Goal: Book appointment/travel/reservation

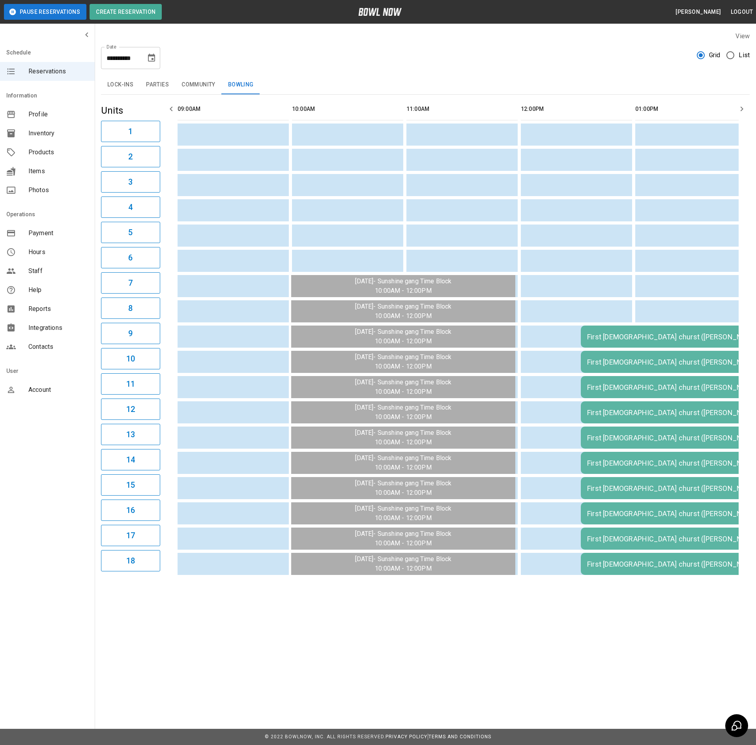
click at [157, 57] on button "Choose date, selected date is Aug 18, 2025" at bounding box center [152, 58] width 16 height 16
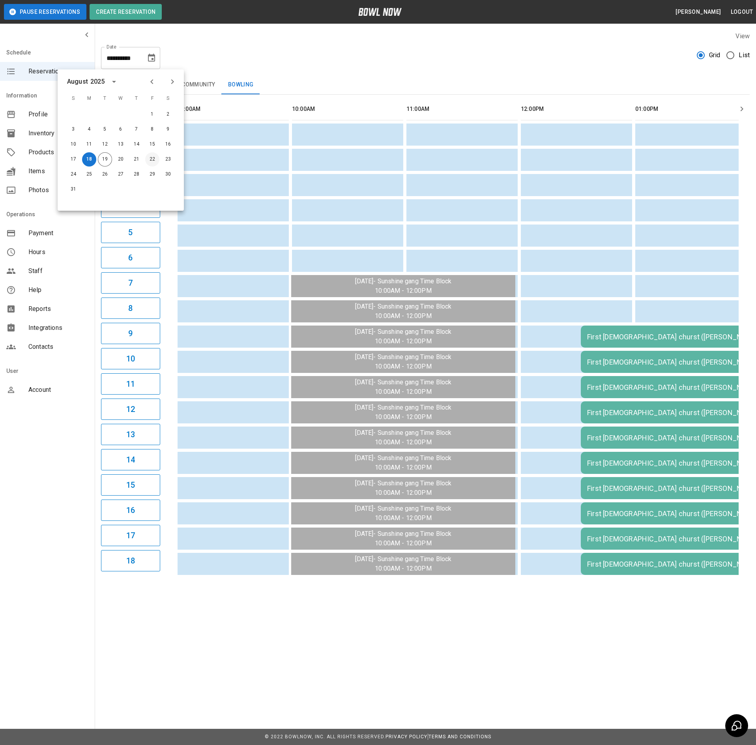
click at [152, 159] on button "22" at bounding box center [152, 159] width 14 height 14
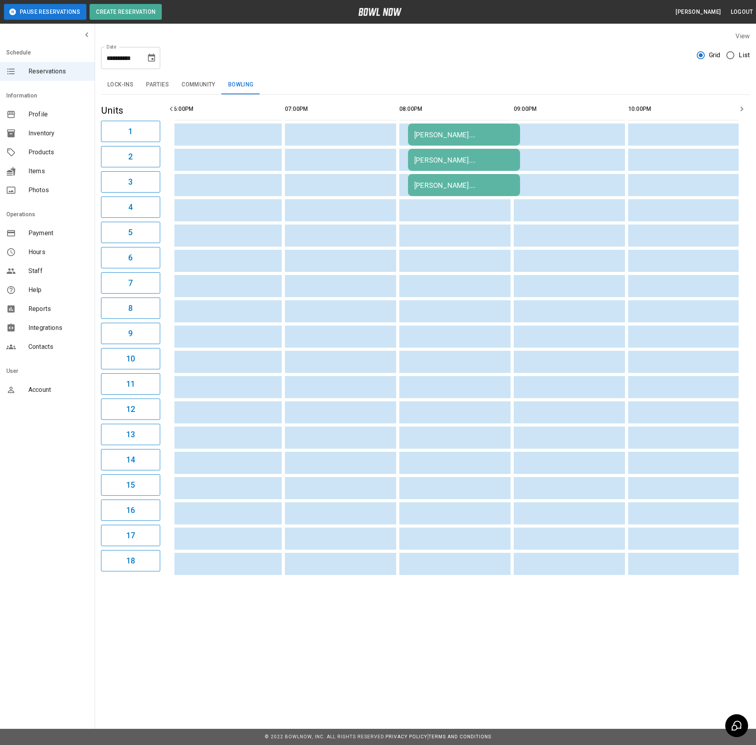
scroll to position [0, 753]
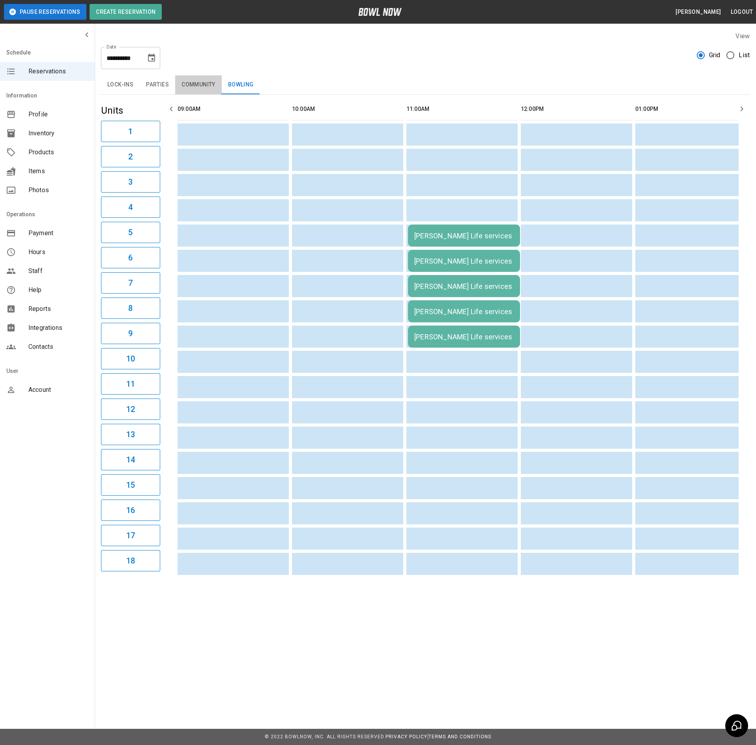
click at [189, 78] on button "Community" at bounding box center [198, 84] width 47 height 19
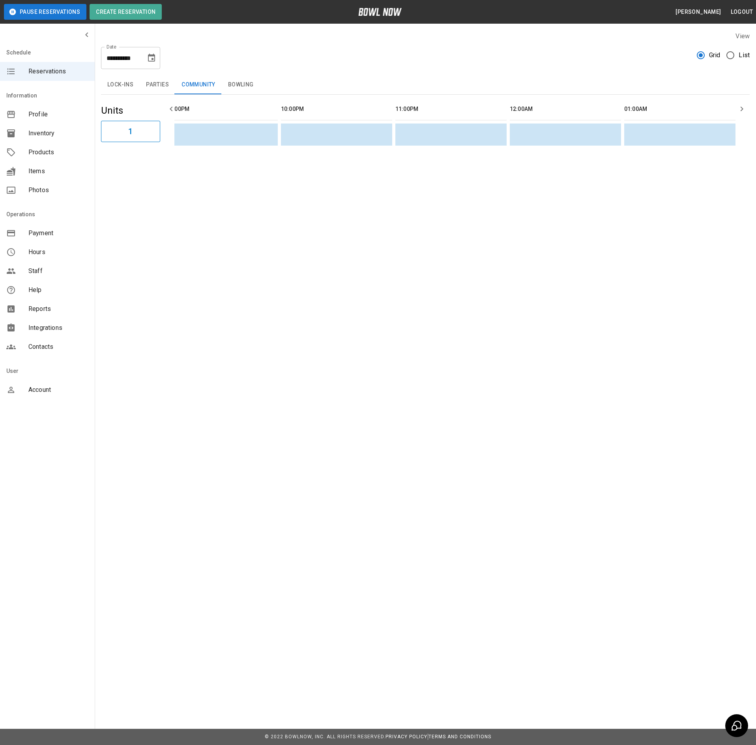
click at [157, 89] on button "Parties" at bounding box center [157, 84] width 35 height 19
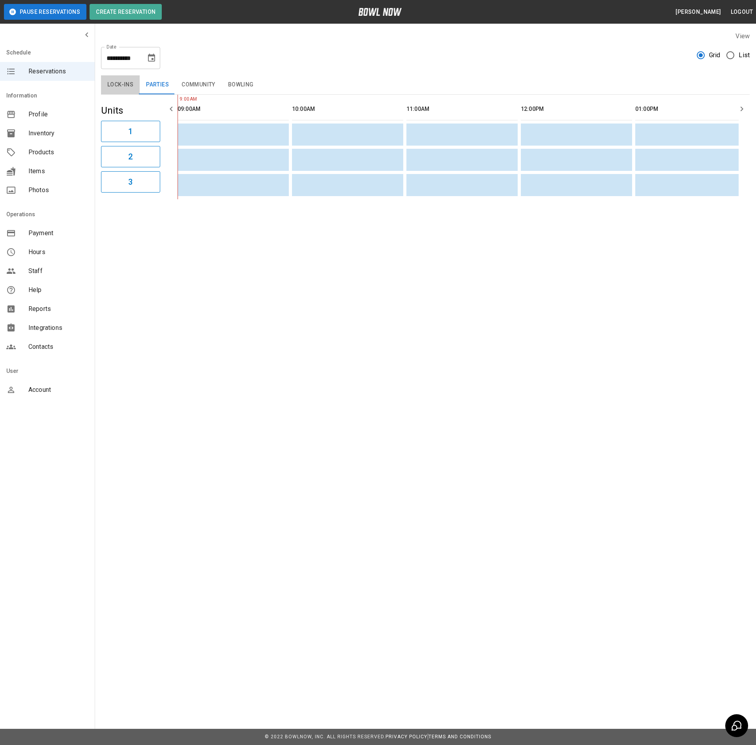
click at [126, 84] on button "Lock-ins" at bounding box center [120, 84] width 39 height 19
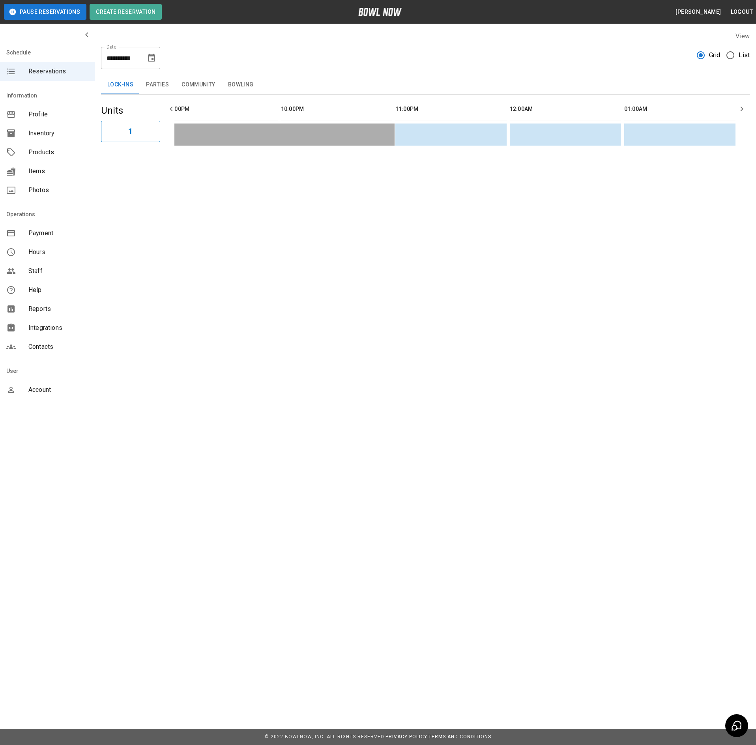
click at [147, 52] on button "Choose date, selected date is Aug 22, 2025" at bounding box center [152, 58] width 16 height 16
click at [166, 155] on button "23" at bounding box center [168, 159] width 14 height 14
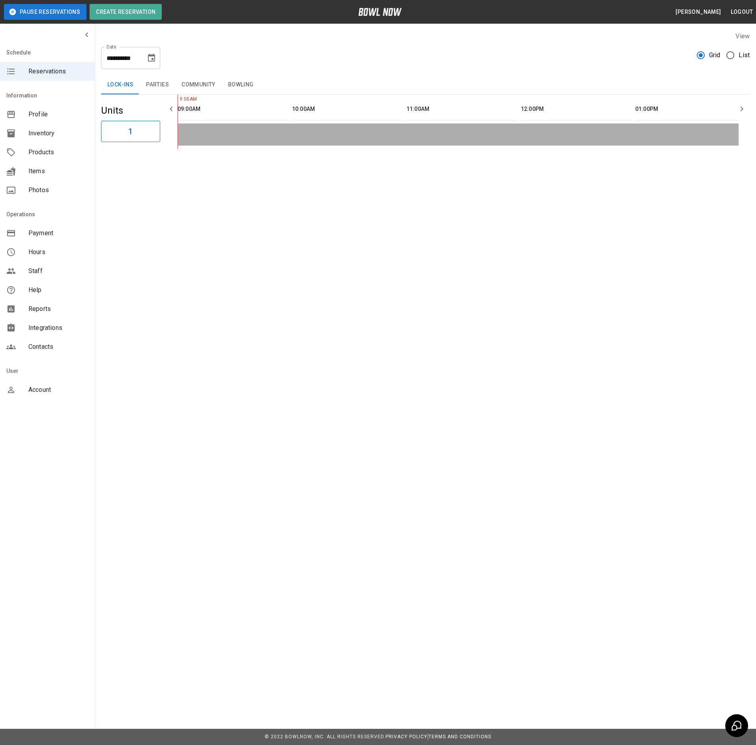
click at [170, 83] on button "Parties" at bounding box center [157, 84] width 35 height 19
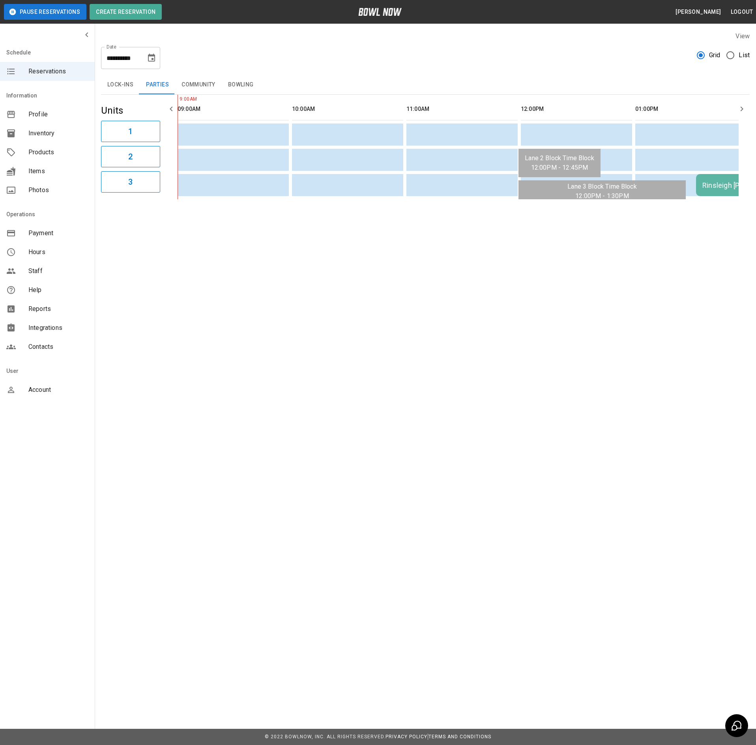
click at [125, 77] on button "Lock-ins" at bounding box center [120, 84] width 39 height 19
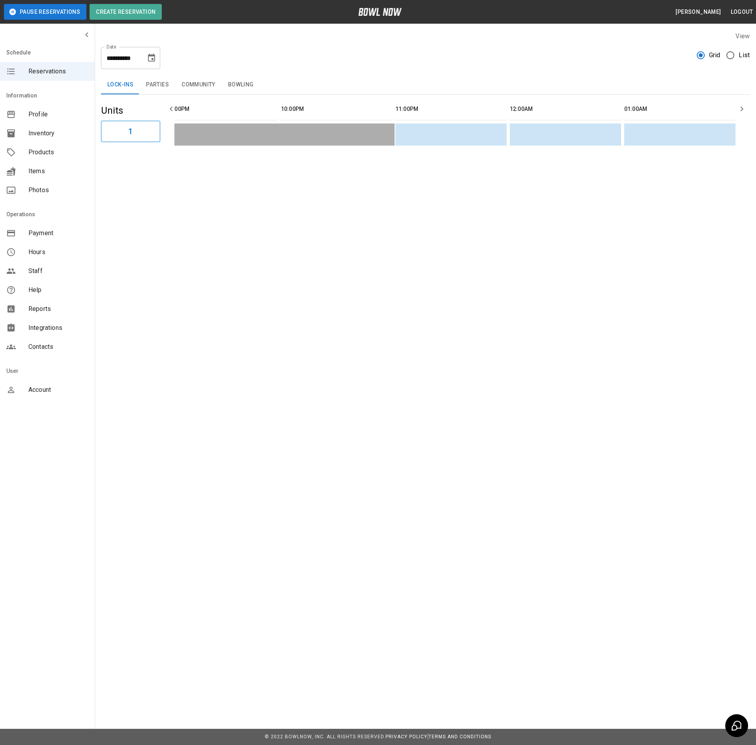
click at [197, 77] on button "Community" at bounding box center [198, 84] width 47 height 19
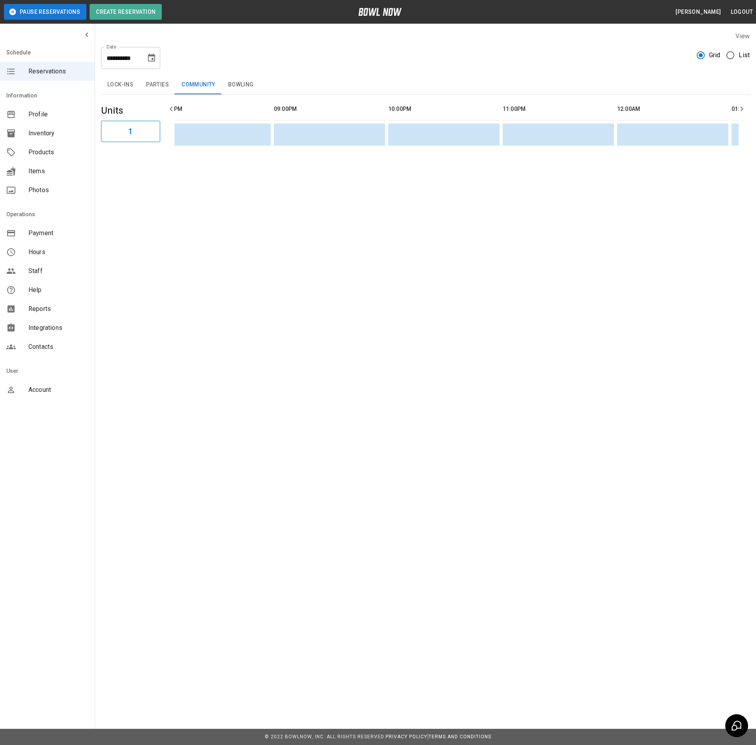
drag, startPoint x: 629, startPoint y: 161, endPoint x: 592, endPoint y: 159, distance: 37.1
click at [593, 149] on div "9:01AM" at bounding box center [456, 122] width 564 height 54
drag, startPoint x: 230, startPoint y: 87, endPoint x: 245, endPoint y: 131, distance: 46.4
click at [230, 88] on button "Bowling" at bounding box center [241, 84] width 38 height 19
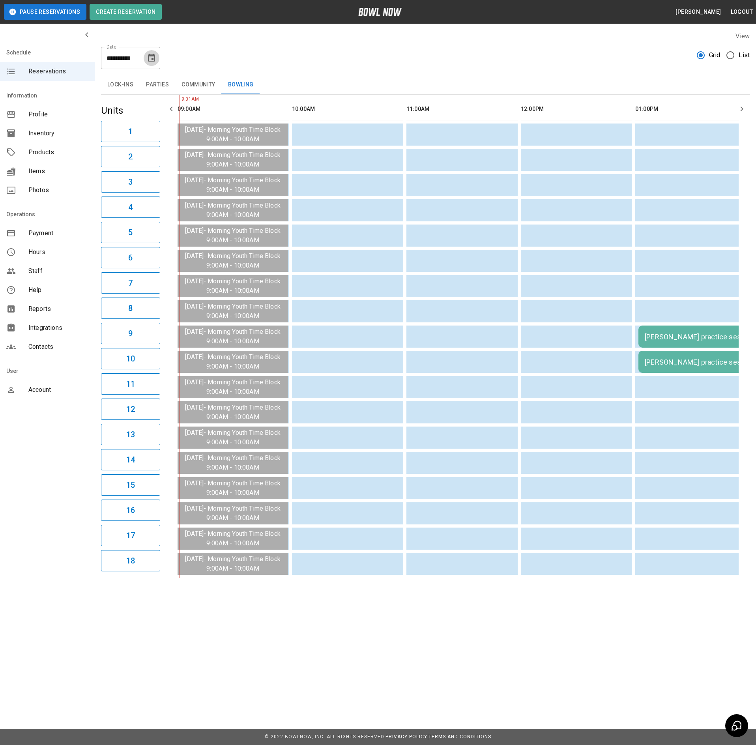
click at [149, 53] on icon "Choose date, selected date is Aug 23, 2025" at bounding box center [151, 57] width 9 height 9
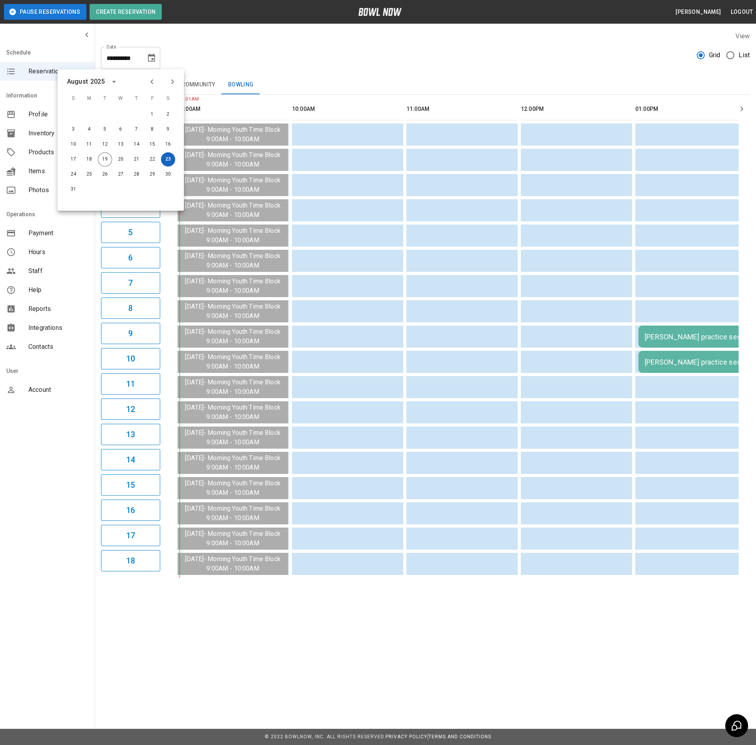
click at [165, 160] on button "23" at bounding box center [168, 159] width 14 height 14
click at [700, 332] on td "[PERSON_NAME] practice session" at bounding box center [751, 336] width 227 height 22
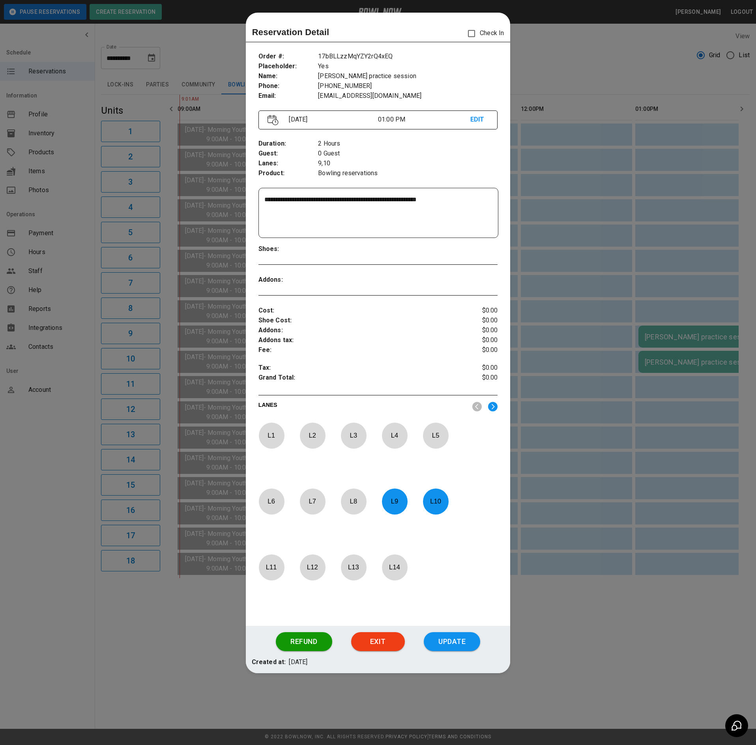
click at [554, 278] on div at bounding box center [378, 372] width 756 height 745
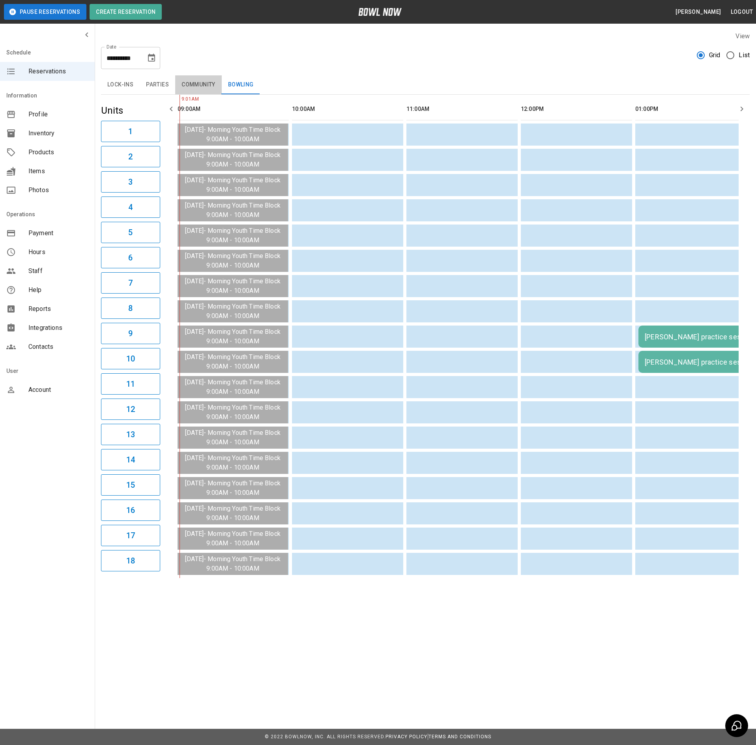
click at [193, 87] on button "Community" at bounding box center [198, 84] width 47 height 19
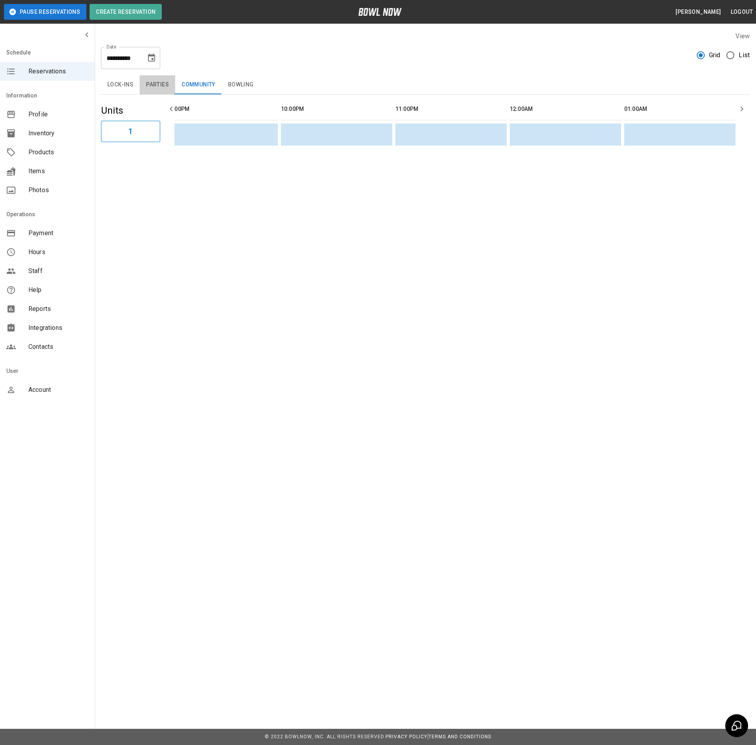
click at [165, 87] on button "Parties" at bounding box center [157, 84] width 35 height 19
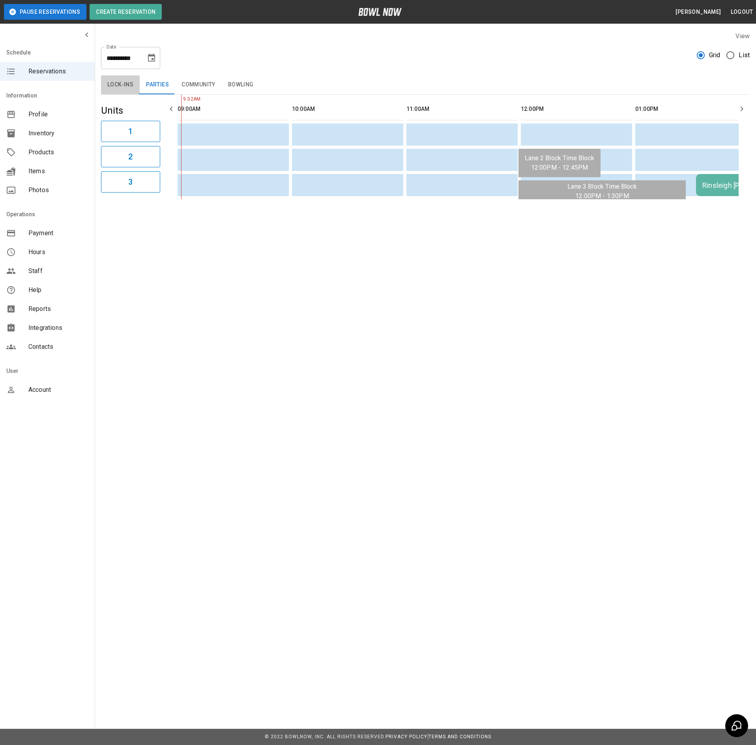
click at [109, 89] on button "Lock-ins" at bounding box center [120, 84] width 39 height 19
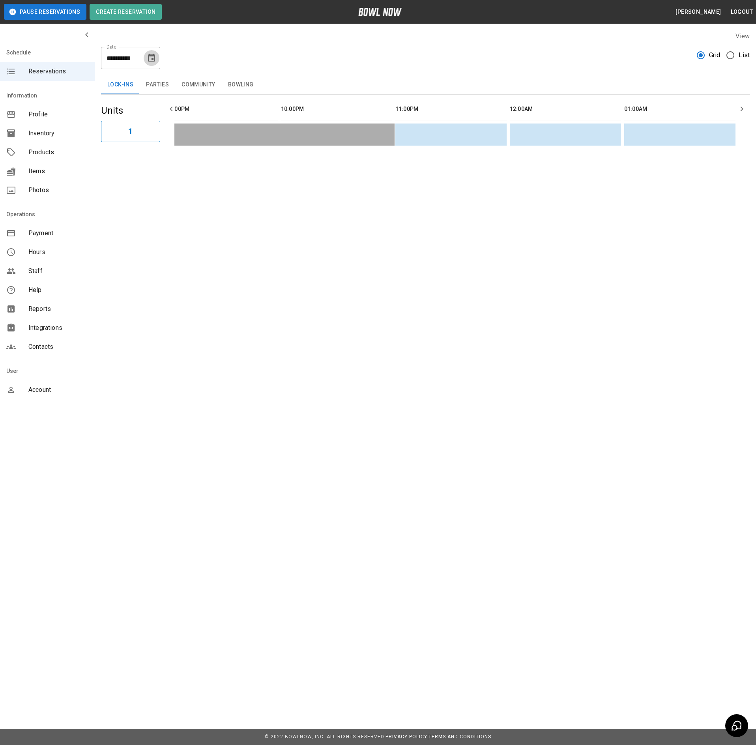
click at [155, 58] on icon "Choose date, selected date is Aug 23, 2025" at bounding box center [151, 57] width 9 height 9
click at [70, 170] on button "24" at bounding box center [73, 174] width 14 height 14
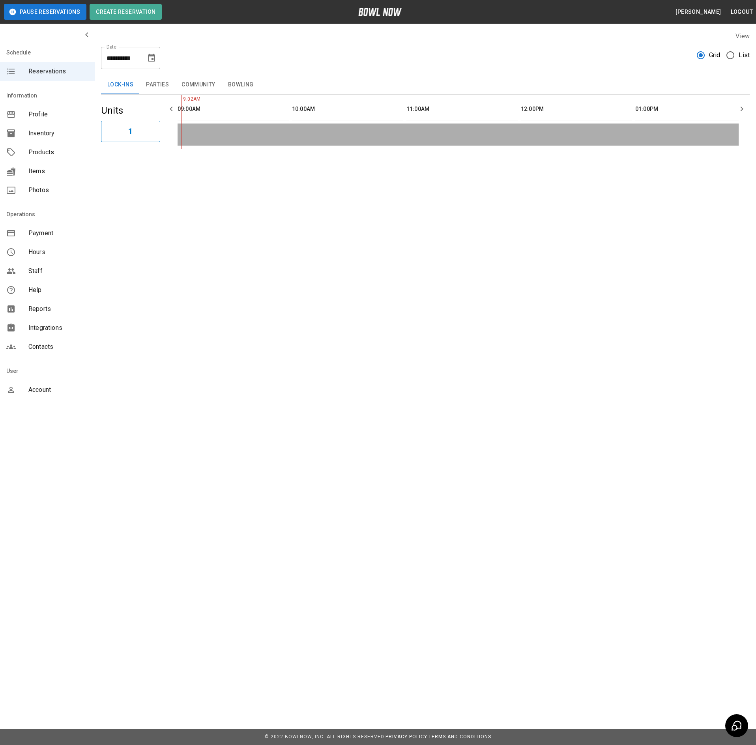
click at [152, 81] on button "Parties" at bounding box center [157, 84] width 35 height 19
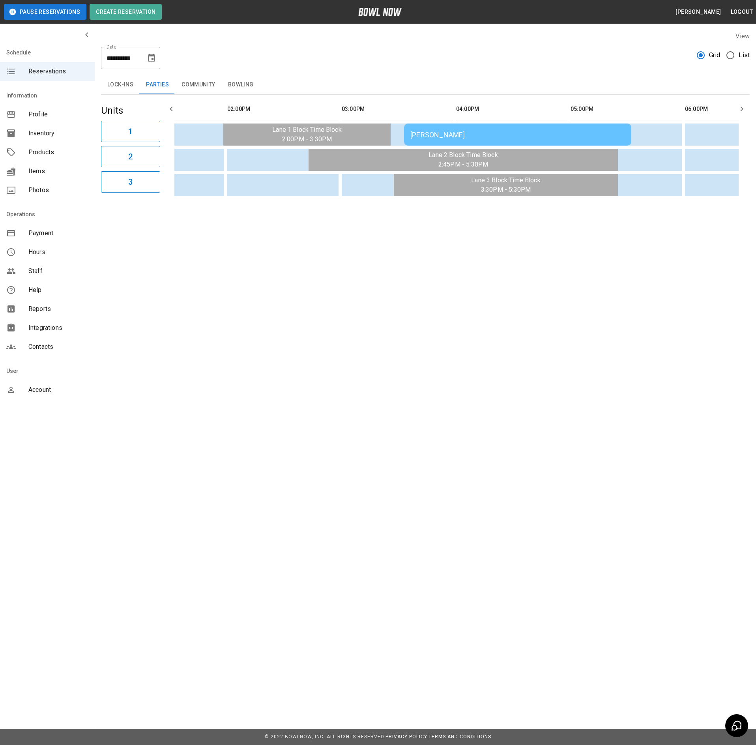
click at [432, 131] on div "[PERSON_NAME]" at bounding box center [517, 135] width 215 height 8
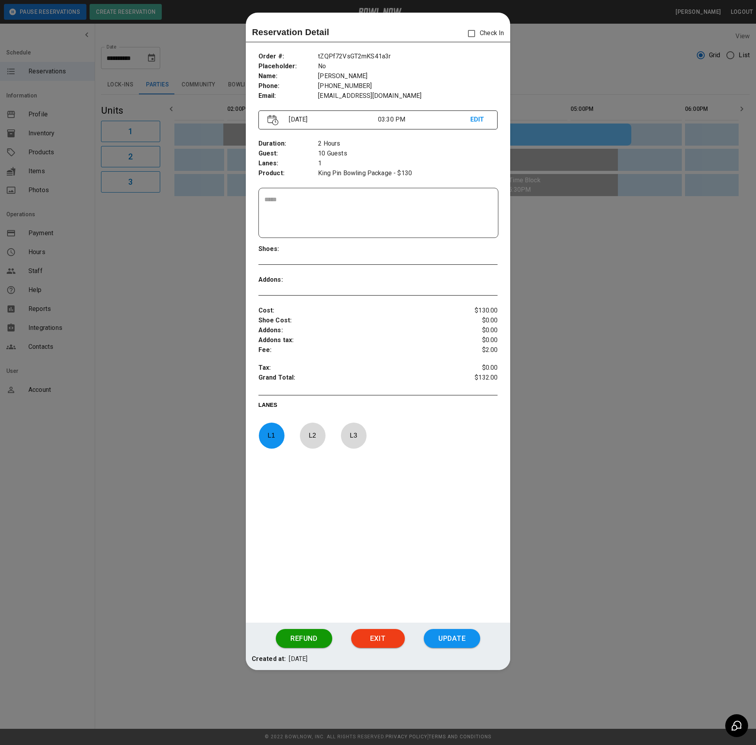
click at [207, 271] on div at bounding box center [378, 372] width 756 height 745
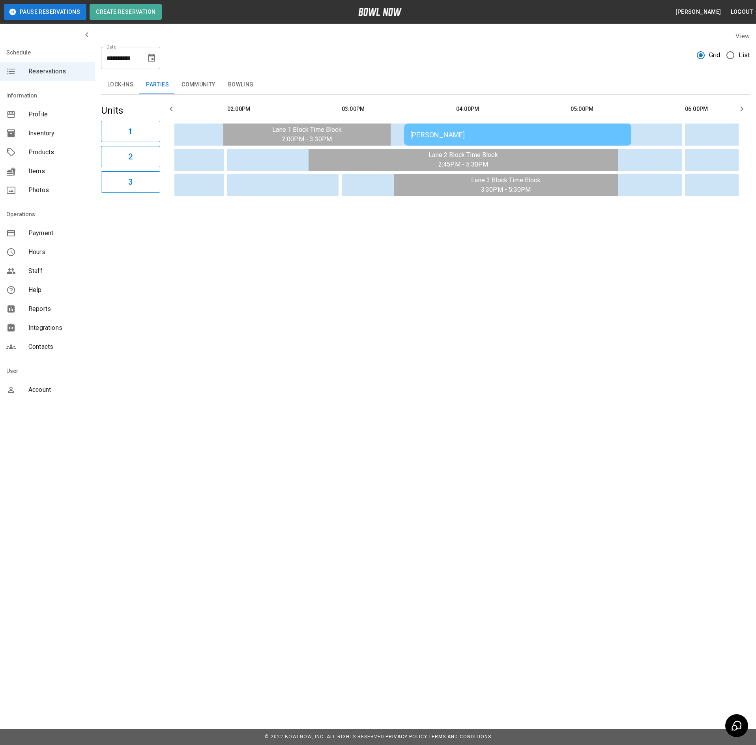
click at [189, 78] on button "Community" at bounding box center [198, 84] width 47 height 19
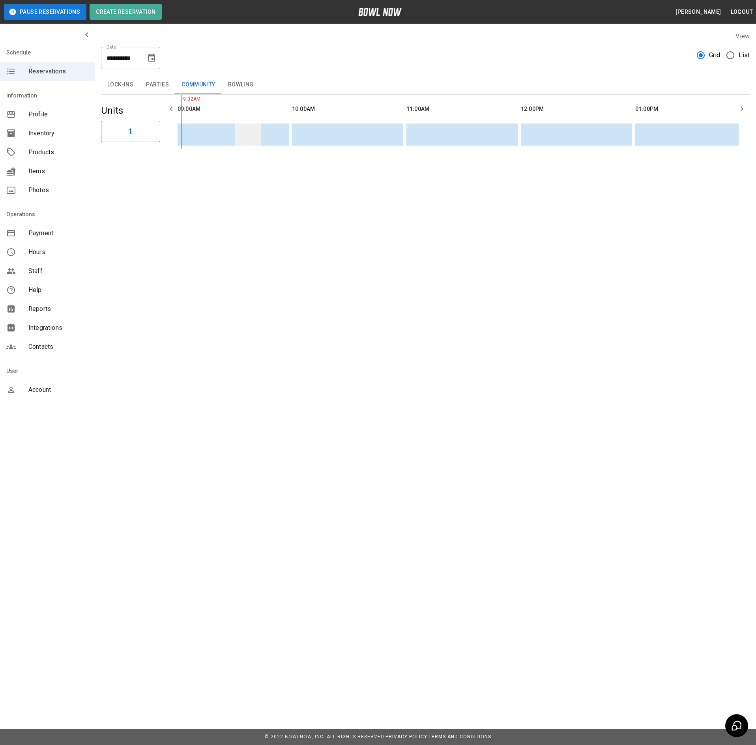
drag, startPoint x: 230, startPoint y: 89, endPoint x: 243, endPoint y: 131, distance: 43.7
click at [230, 88] on button "Bowling" at bounding box center [241, 84] width 38 height 19
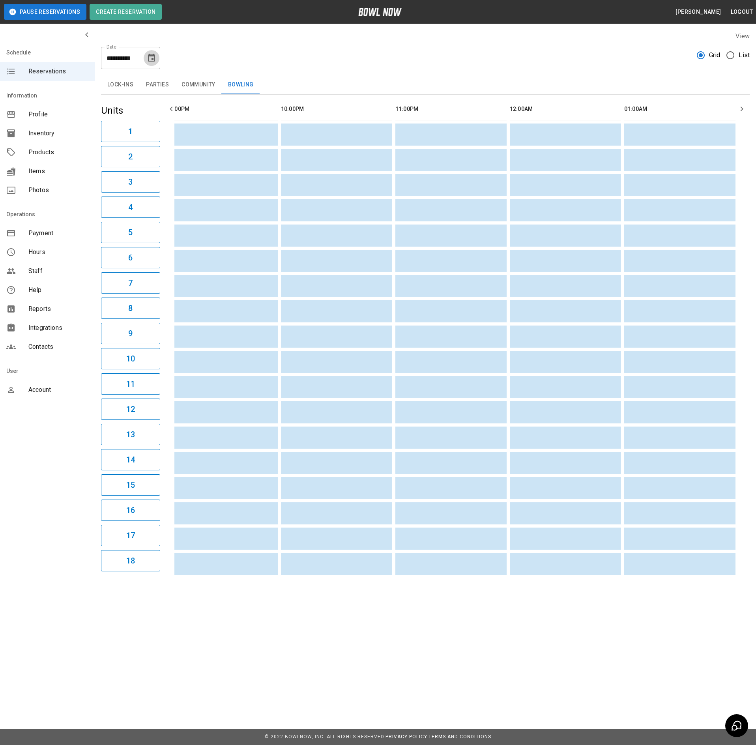
click at [155, 57] on icon "Choose date, selected date is Aug 24, 2025" at bounding box center [151, 58] width 7 height 8
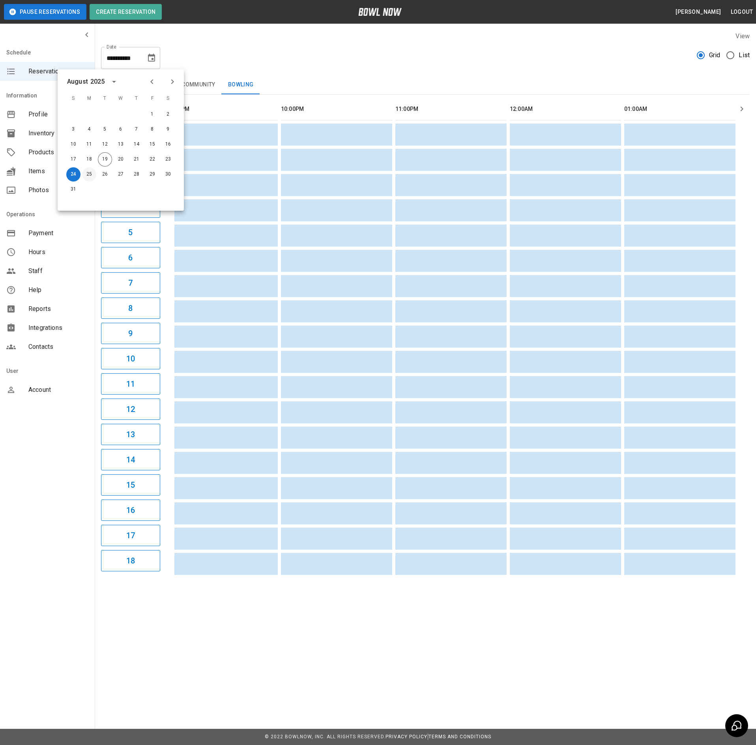
click at [91, 169] on button "25" at bounding box center [89, 174] width 14 height 14
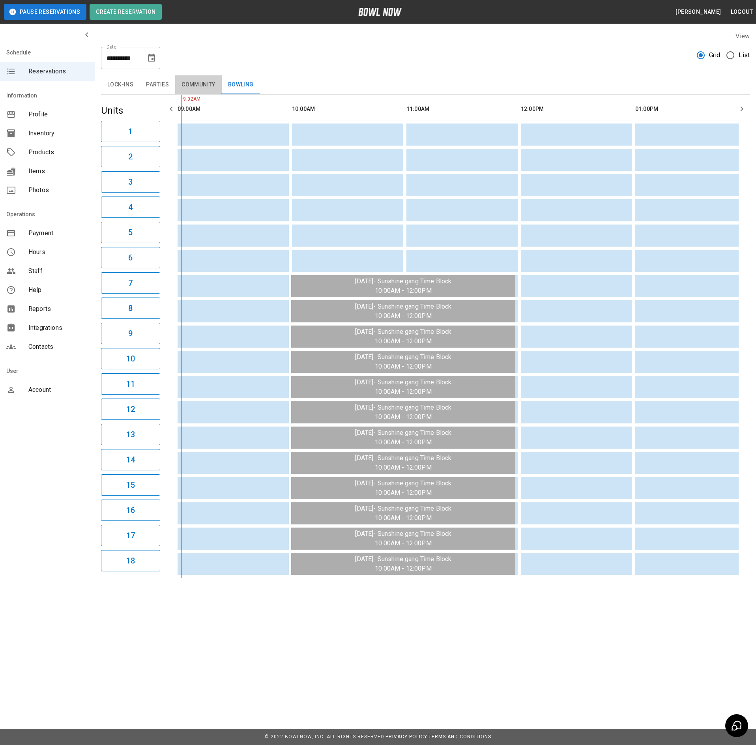
click at [193, 84] on button "Community" at bounding box center [198, 84] width 47 height 19
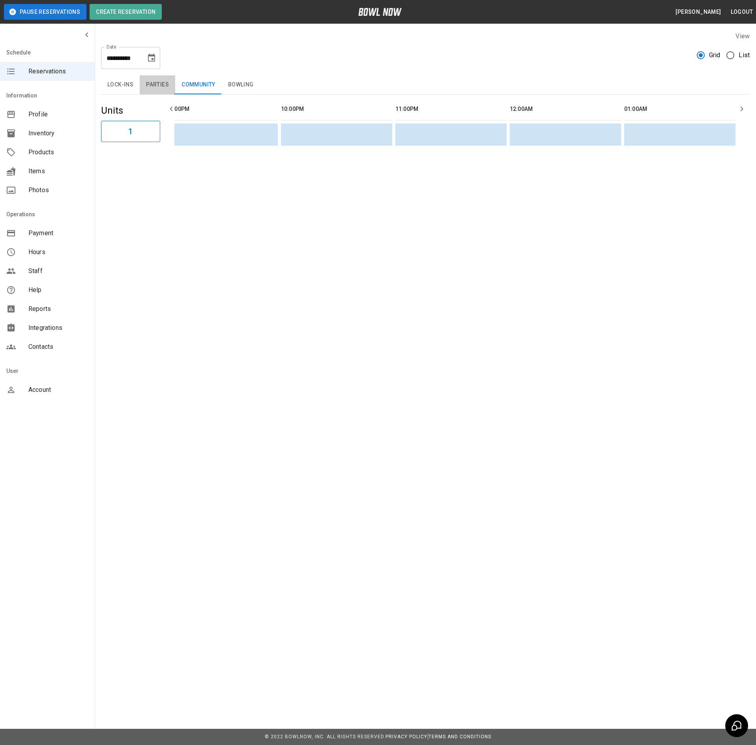
click at [142, 85] on button "Parties" at bounding box center [157, 84] width 35 height 19
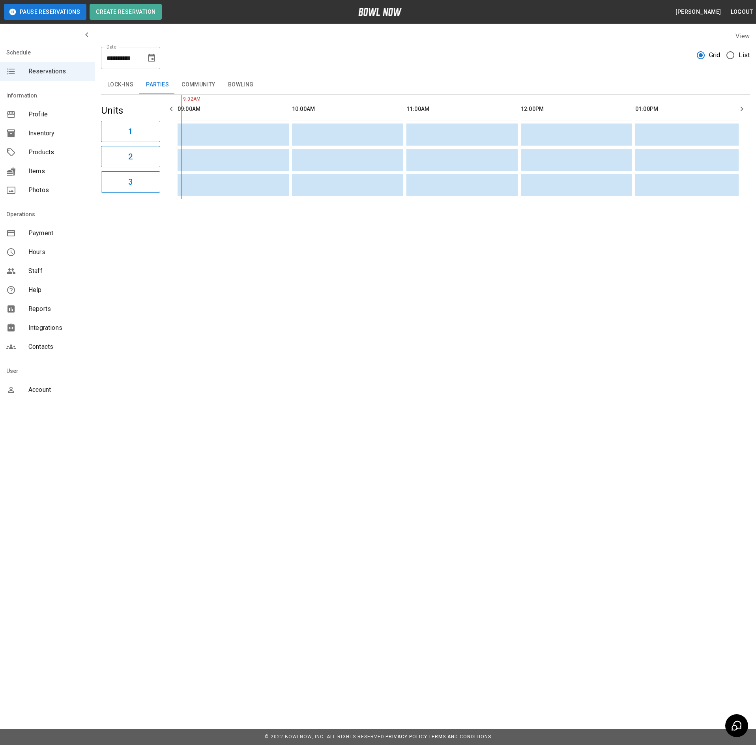
click at [125, 80] on button "Lock-ins" at bounding box center [120, 84] width 39 height 19
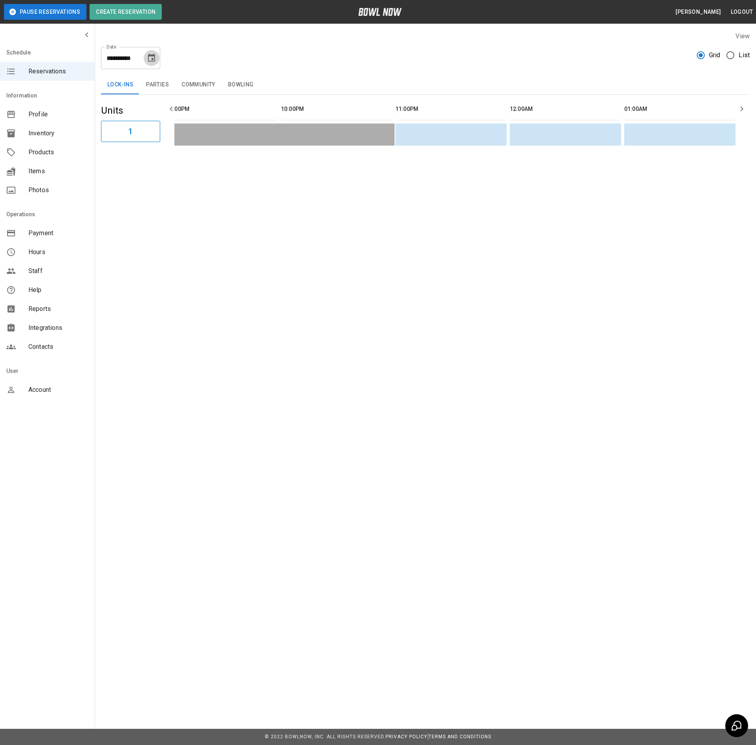
click at [149, 62] on icon "Choose date, selected date is Aug 25, 2025" at bounding box center [151, 58] width 7 height 8
click at [102, 174] on button "26" at bounding box center [105, 174] width 14 height 14
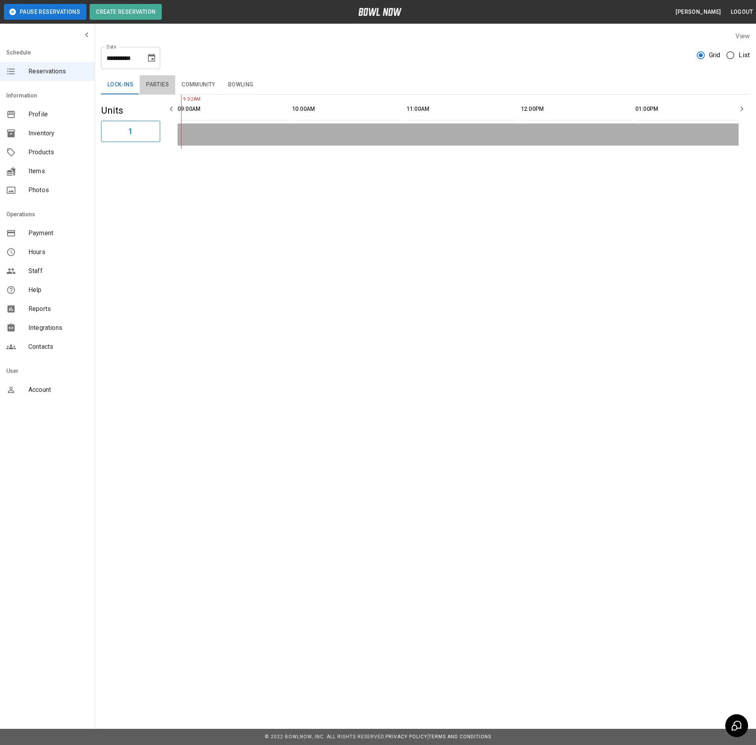
click at [161, 84] on button "Parties" at bounding box center [157, 84] width 35 height 19
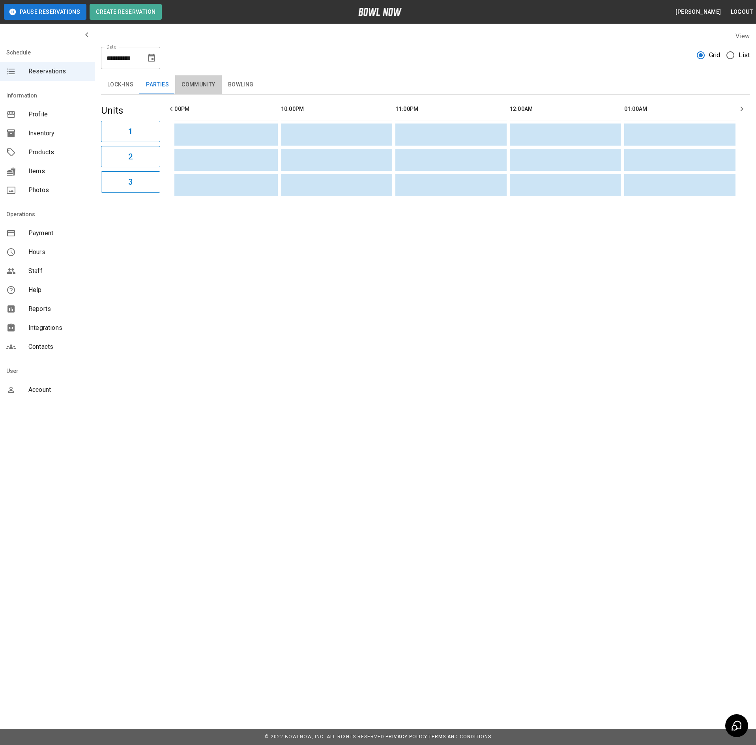
click at [192, 78] on button "Community" at bounding box center [198, 84] width 47 height 19
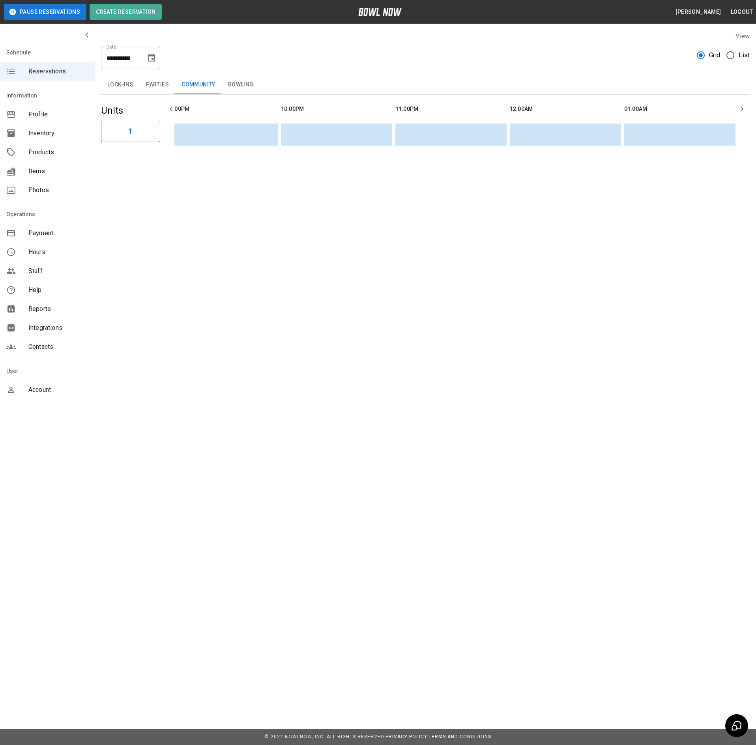
click at [238, 83] on button "Bowling" at bounding box center [241, 84] width 38 height 19
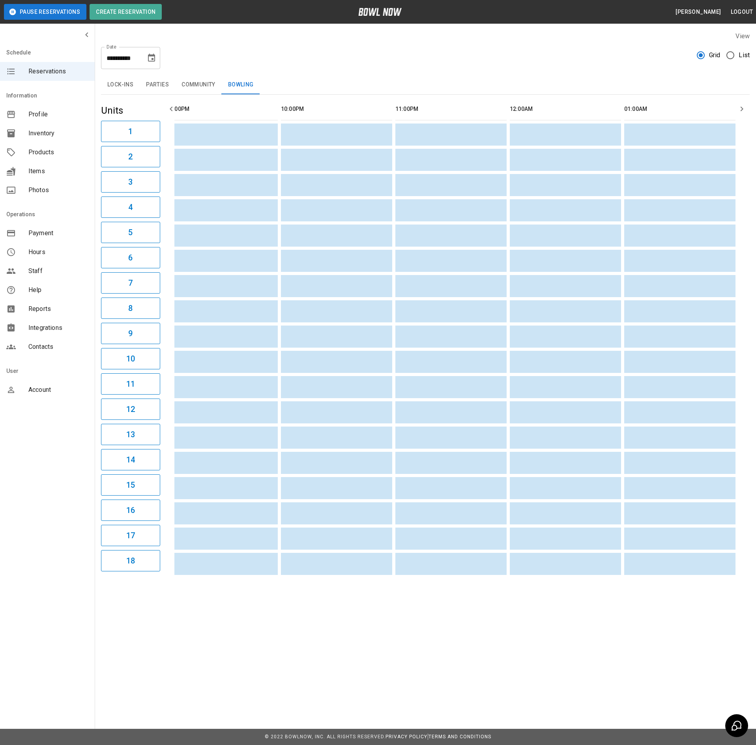
click at [198, 83] on button "Community" at bounding box center [198, 84] width 47 height 19
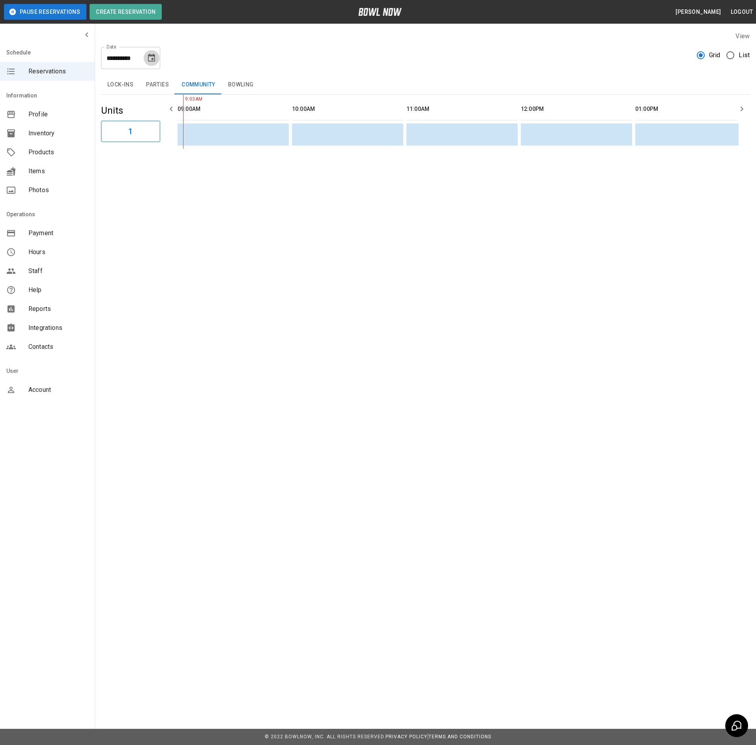
click at [147, 63] on button "Choose date, selected date is Aug 26, 2025" at bounding box center [152, 58] width 16 height 16
click at [232, 47] on div "**********" at bounding box center [425, 55] width 648 height 28
click at [192, 62] on div "**********" at bounding box center [425, 55] width 648 height 28
click at [149, 62] on icon "Choose date, selected date is Aug 26, 2025" at bounding box center [151, 57] width 9 height 9
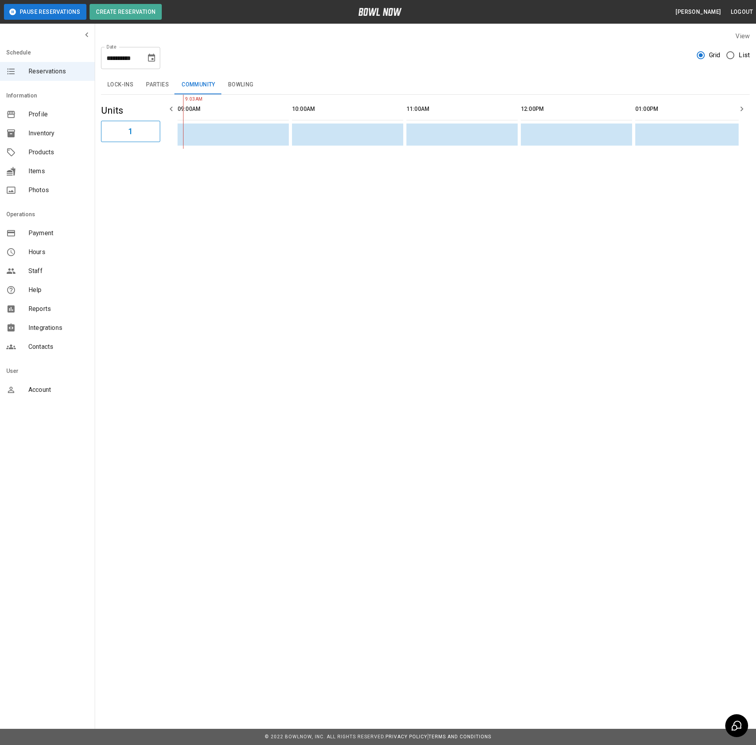
click at [153, 85] on button "Parties" at bounding box center [157, 84] width 35 height 19
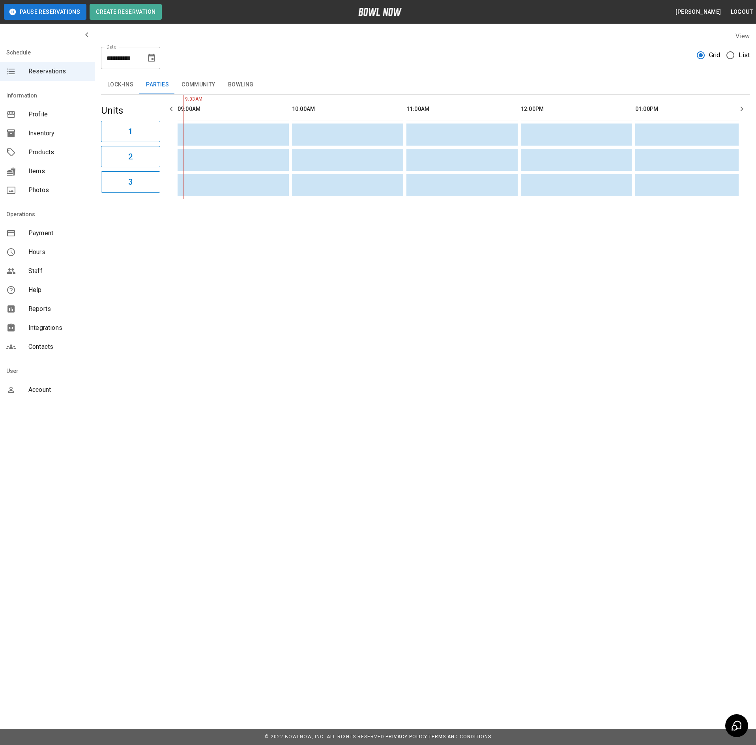
click at [119, 89] on button "Lock-ins" at bounding box center [120, 84] width 39 height 19
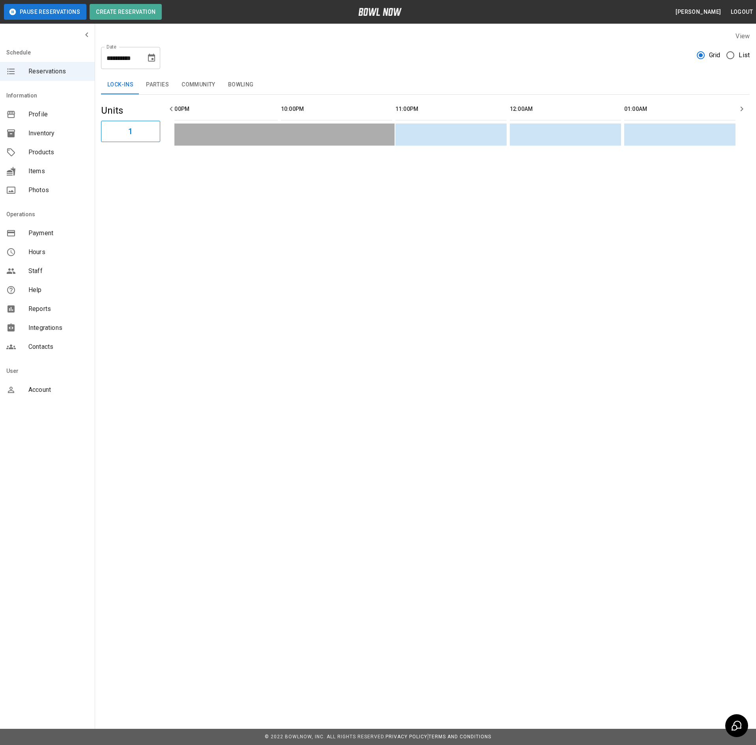
click at [144, 60] on button "Choose date, selected date is Aug 26, 2025" at bounding box center [152, 58] width 16 height 16
click at [120, 177] on button "27" at bounding box center [121, 174] width 14 height 14
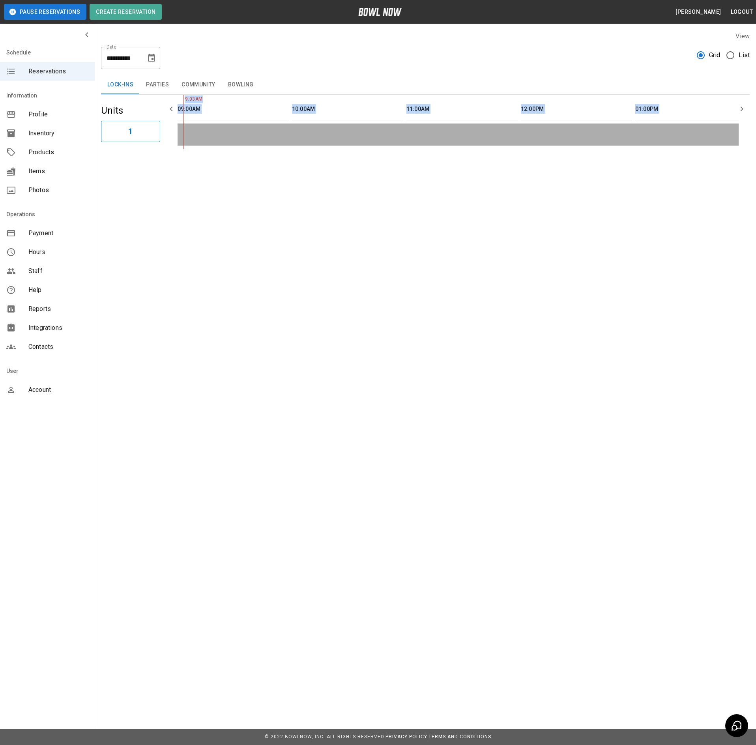
drag, startPoint x: 640, startPoint y: 161, endPoint x: 177, endPoint y: 160, distance: 463.0
click at [177, 155] on div "**********" at bounding box center [425, 90] width 661 height 130
click at [151, 87] on button "Parties" at bounding box center [157, 84] width 35 height 19
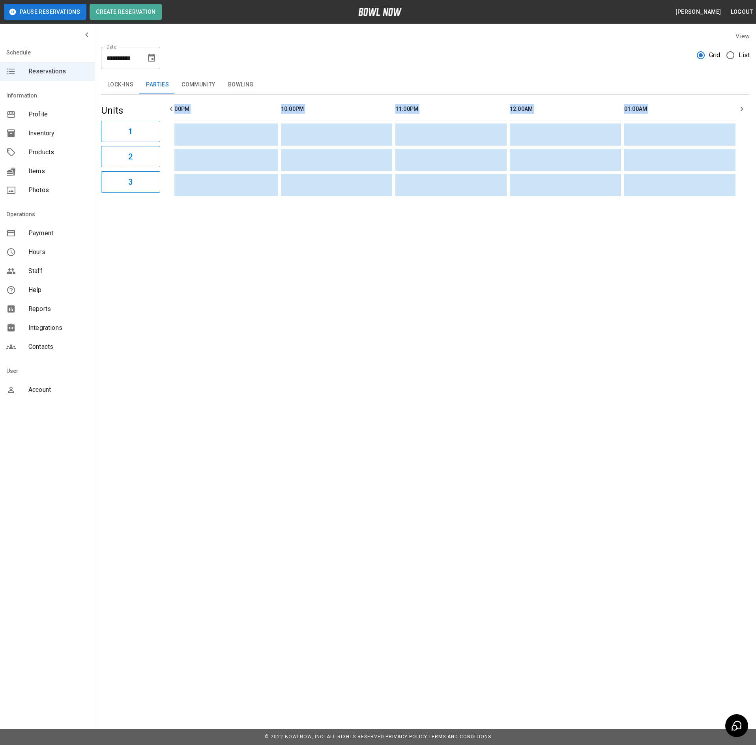
drag, startPoint x: 224, startPoint y: 90, endPoint x: 211, endPoint y: 90, distance: 13.4
click at [222, 90] on button "Bowling" at bounding box center [241, 84] width 38 height 19
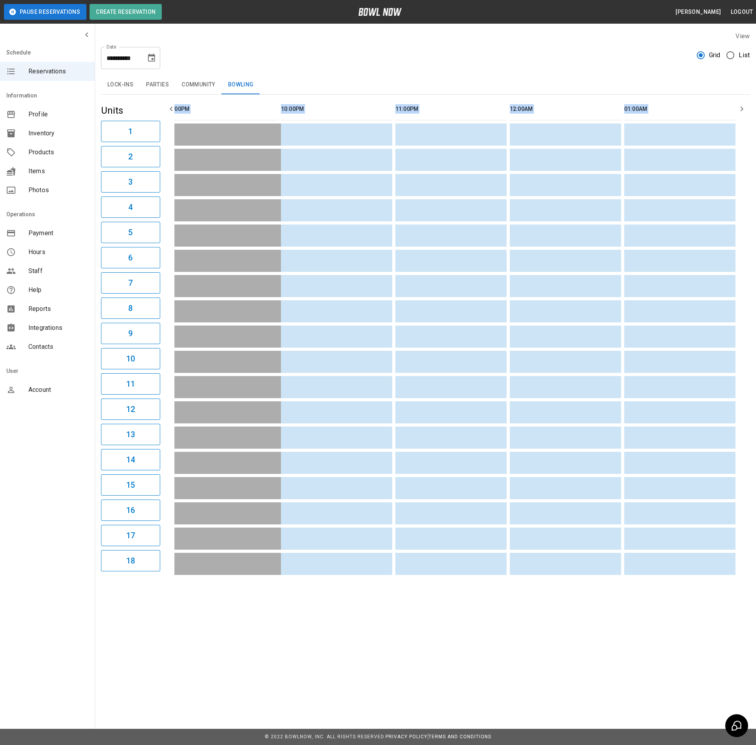
click at [205, 90] on button "Community" at bounding box center [198, 84] width 47 height 19
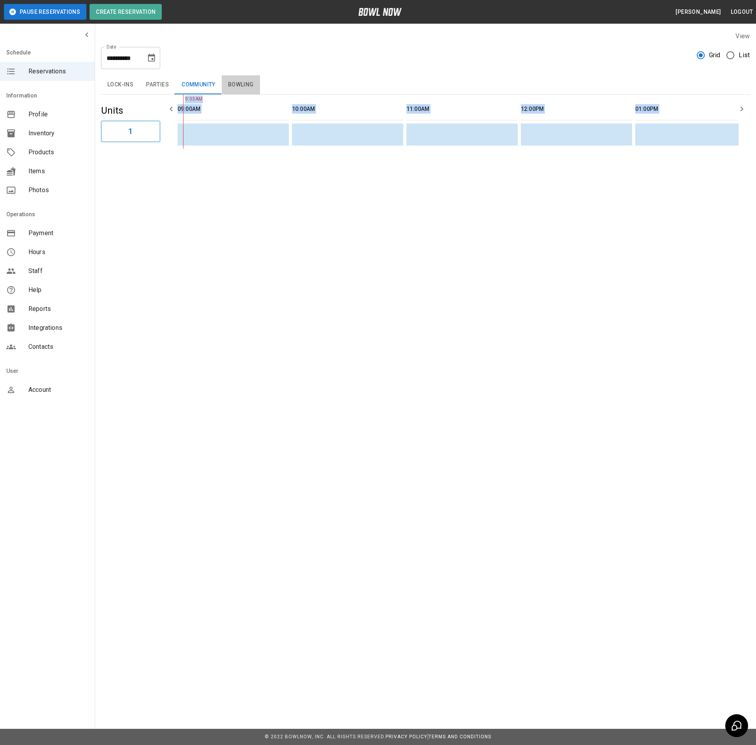
click at [241, 83] on button "Bowling" at bounding box center [241, 84] width 38 height 19
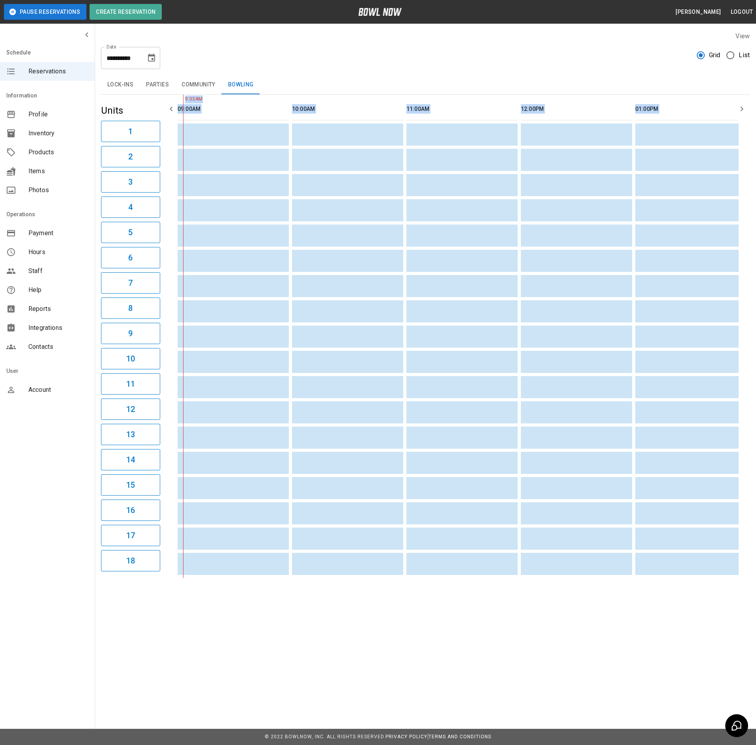
click at [147, 53] on icon "Choose date, selected date is Aug 27, 2025" at bounding box center [151, 57] width 9 height 9
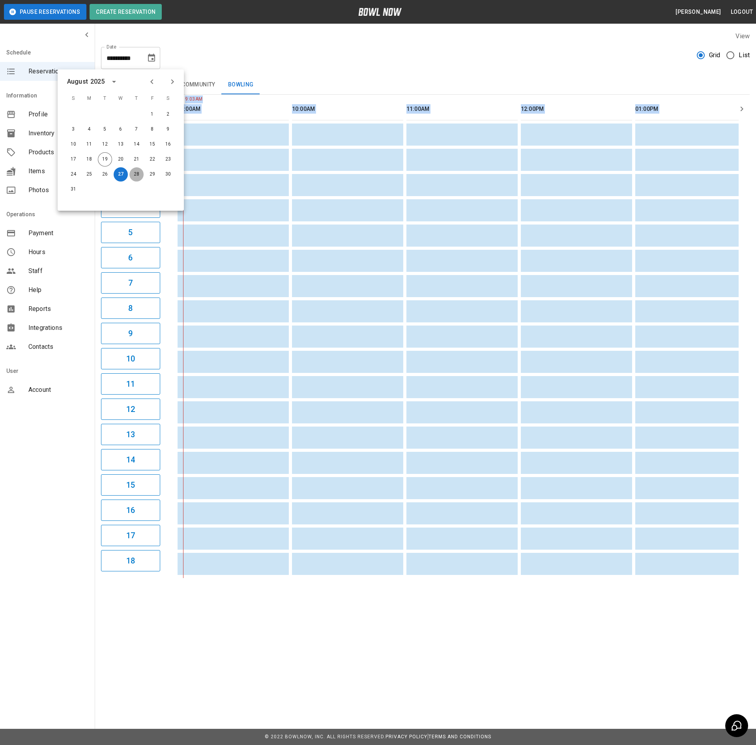
drag, startPoint x: 136, startPoint y: 177, endPoint x: 147, endPoint y: 200, distance: 24.7
click at [135, 177] on button "28" at bounding box center [136, 174] width 14 height 14
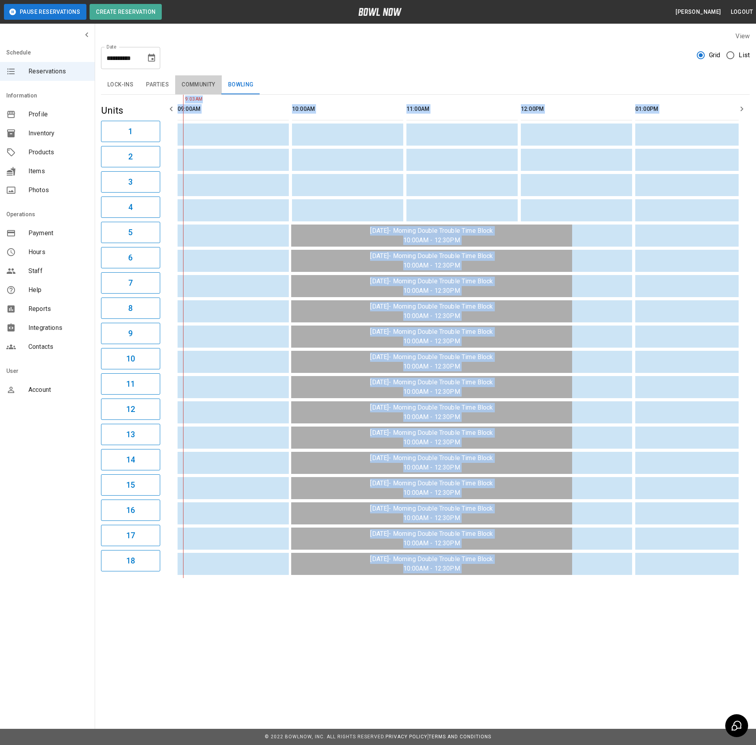
click at [200, 79] on button "Community" at bounding box center [198, 84] width 47 height 19
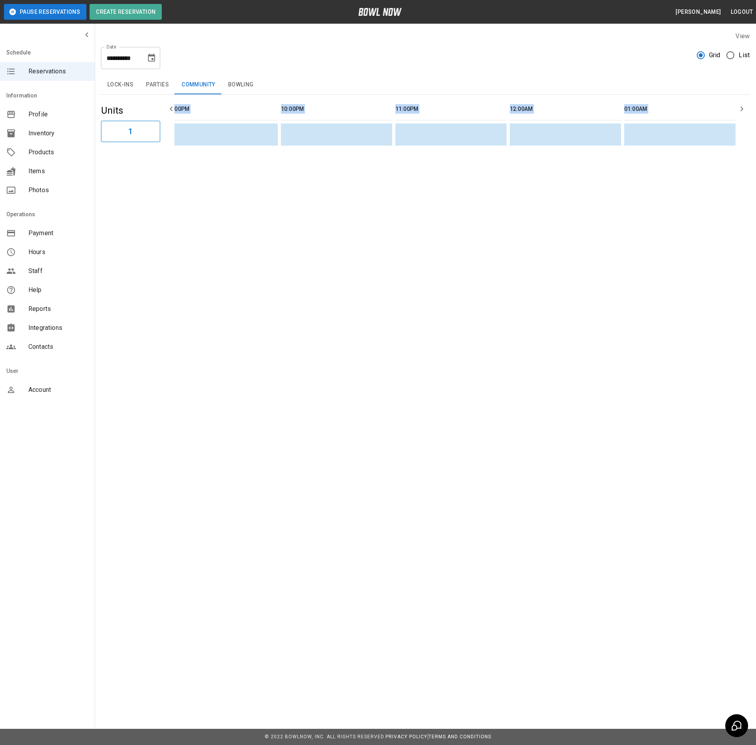
click at [153, 82] on button "Parties" at bounding box center [157, 84] width 35 height 19
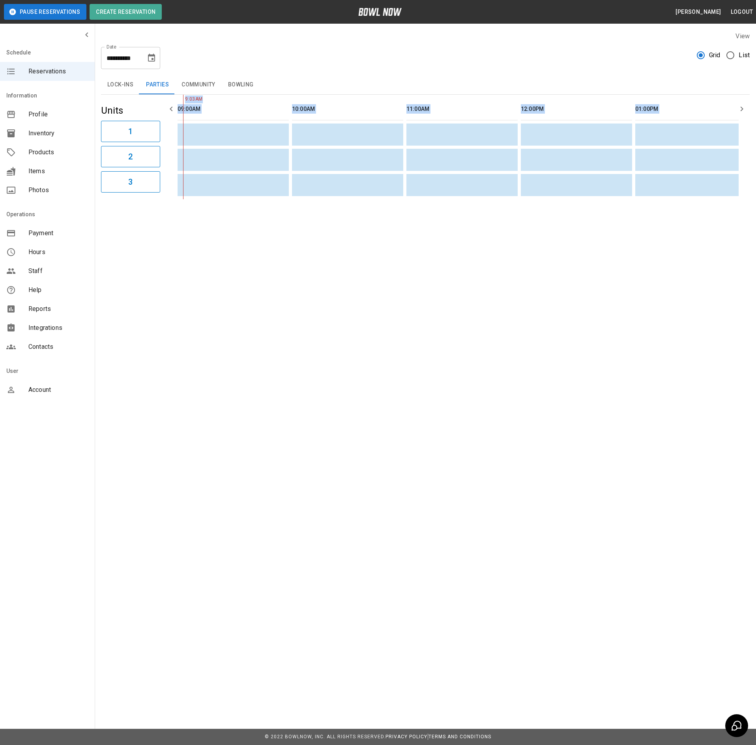
click at [129, 84] on button "Lock-ins" at bounding box center [120, 84] width 39 height 19
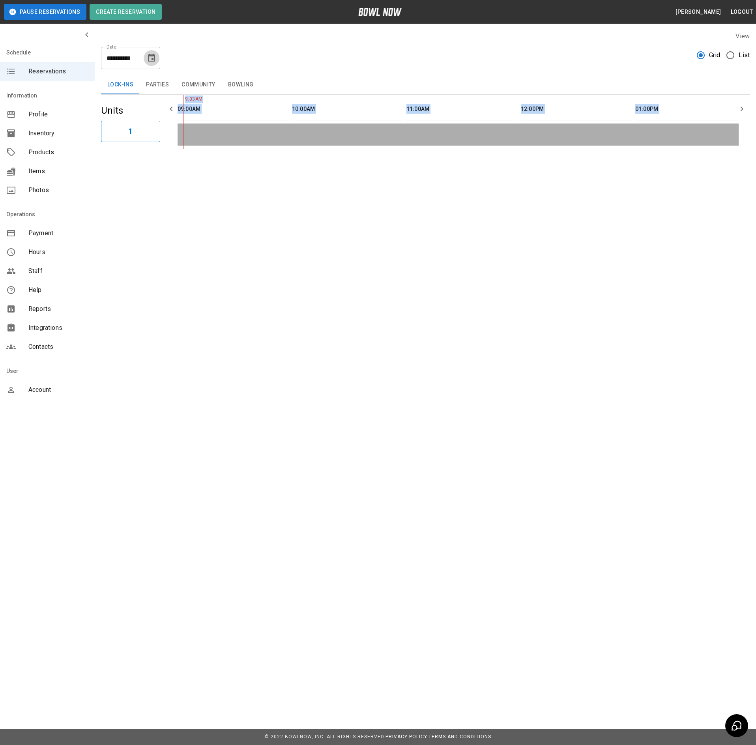
click at [150, 59] on icon "Choose date, selected date is Aug 28, 2025" at bounding box center [151, 57] width 9 height 9
click at [150, 172] on button "29" at bounding box center [152, 174] width 14 height 14
type input "**********"
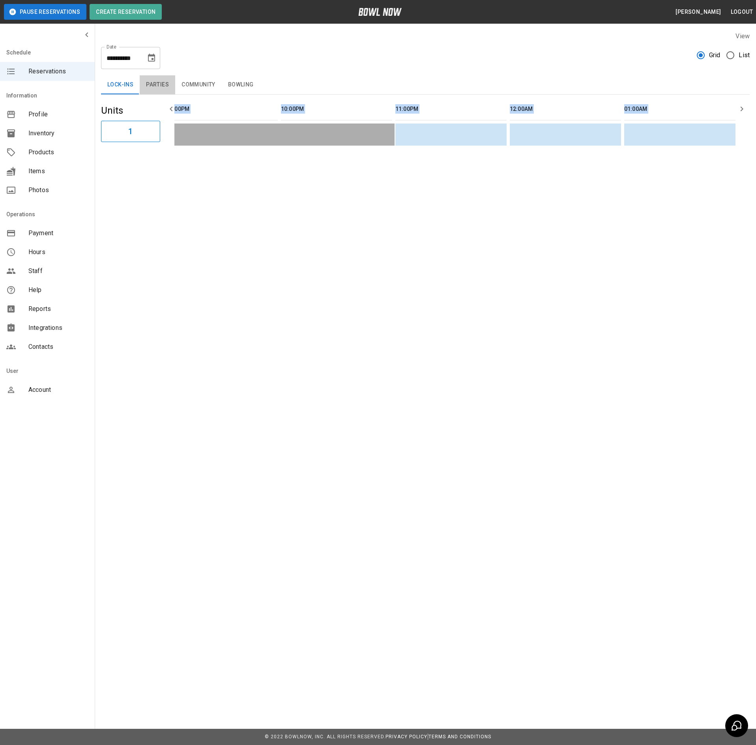
click at [158, 80] on button "Parties" at bounding box center [157, 84] width 35 height 19
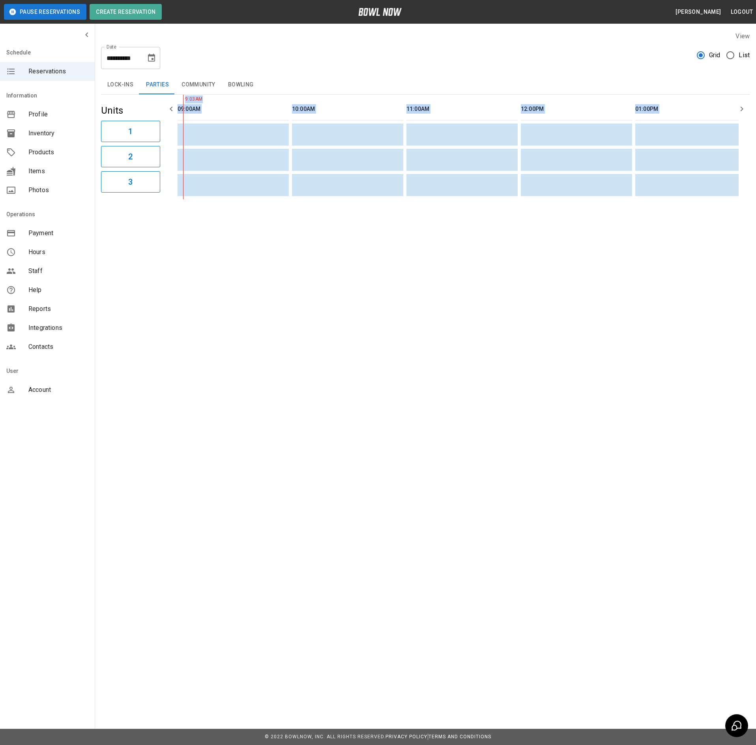
click at [192, 80] on button "Community" at bounding box center [198, 84] width 47 height 19
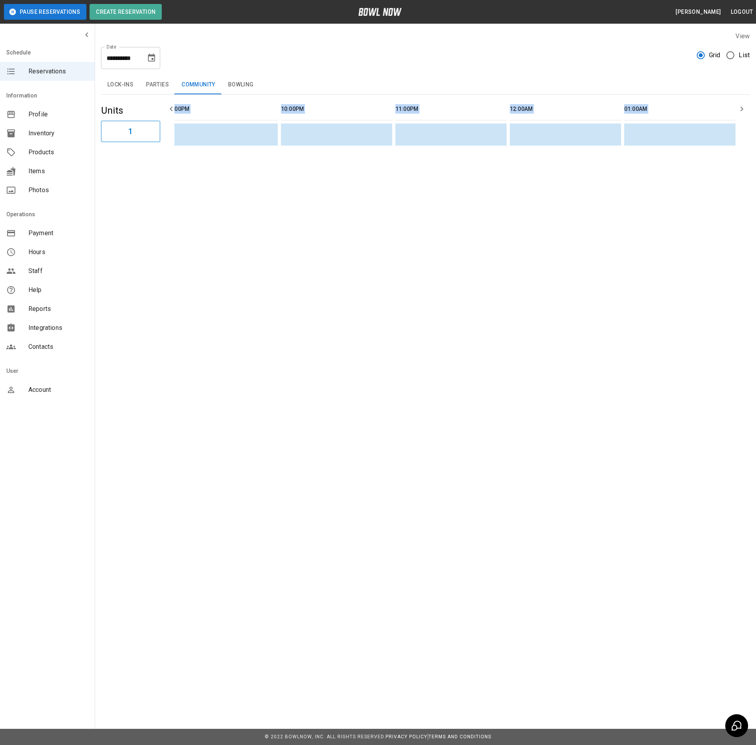
click at [238, 88] on button "Bowling" at bounding box center [241, 84] width 38 height 19
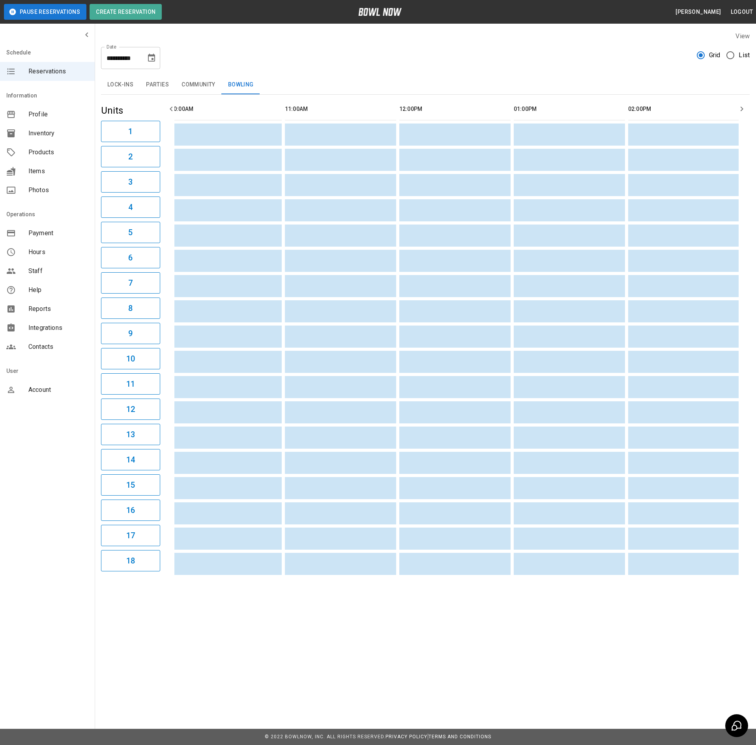
click at [242, 52] on div "**********" at bounding box center [425, 55] width 648 height 28
